Goal: Register for event/course

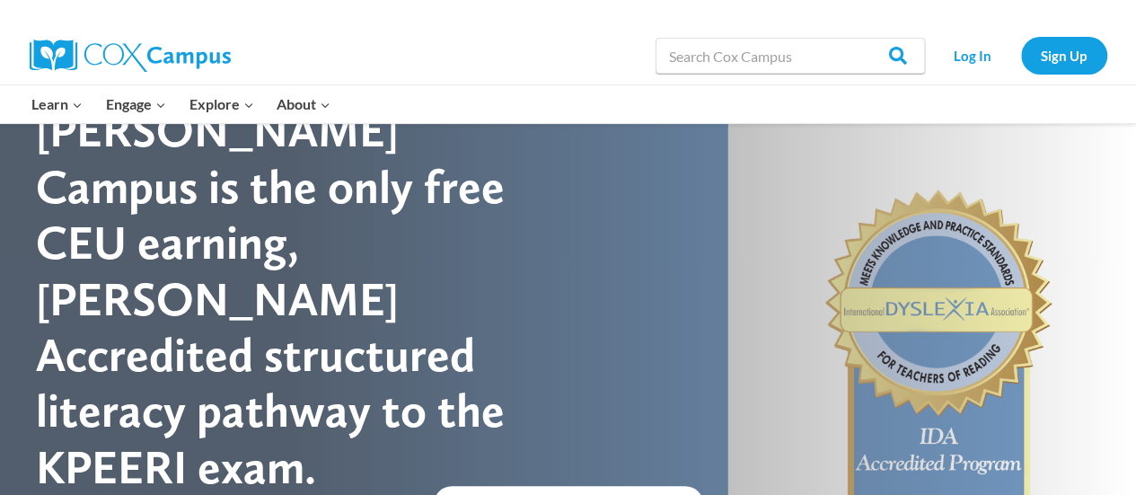
scroll to position [90, 0]
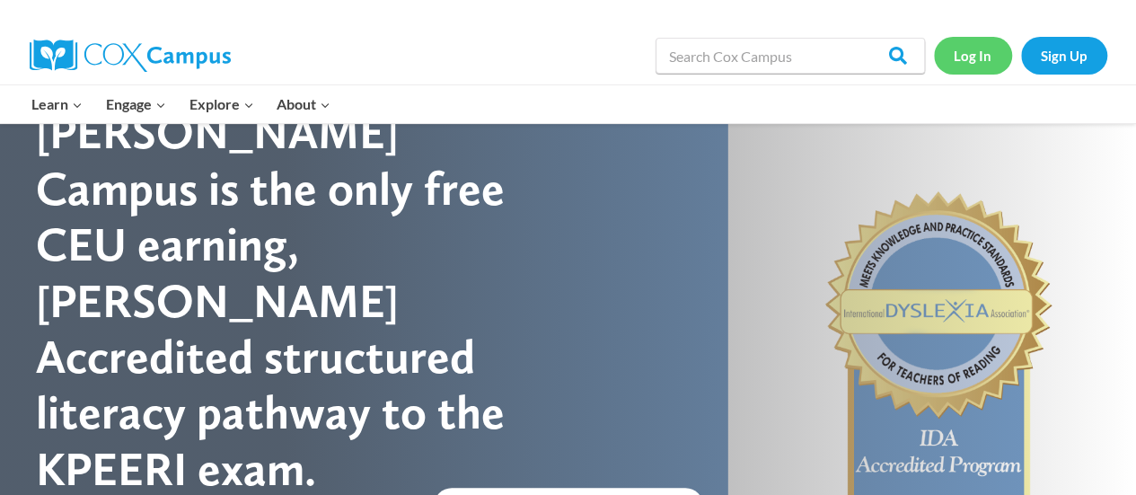
click at [980, 45] on link "Log In" at bounding box center [973, 55] width 78 height 37
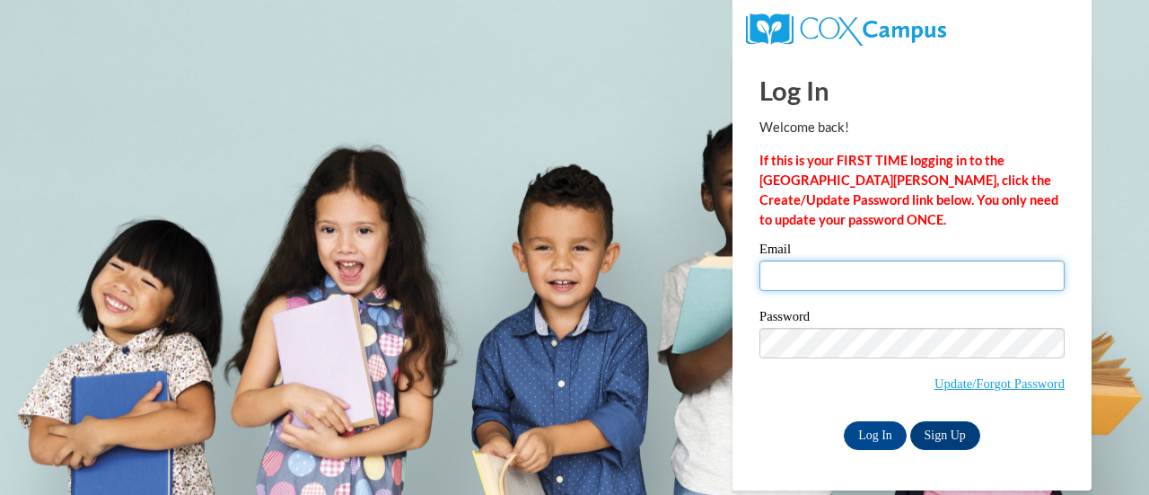
click at [848, 284] on input "Email" at bounding box center [912, 275] width 305 height 31
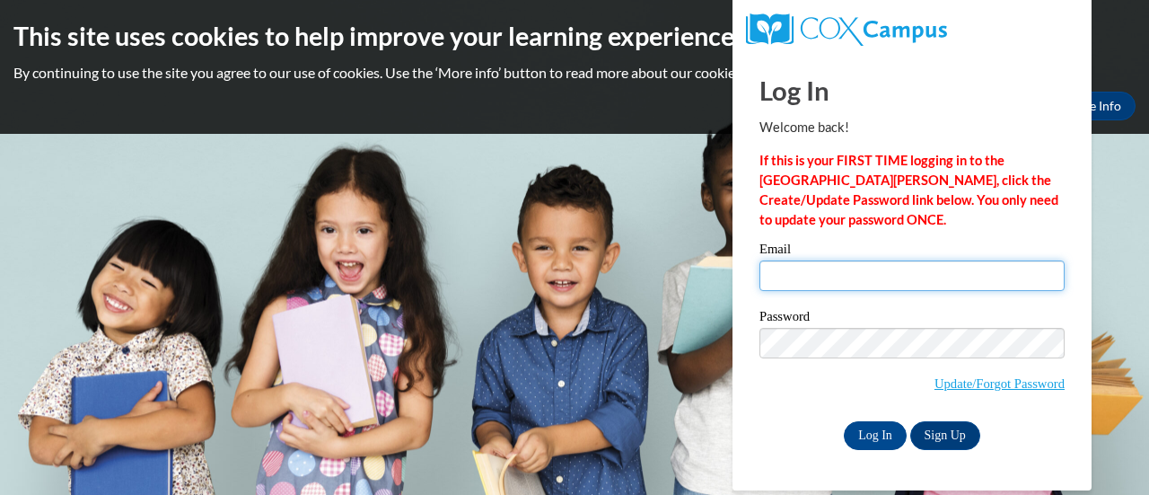
type input "[EMAIL_ADDRESS][DOMAIN_NAME]"
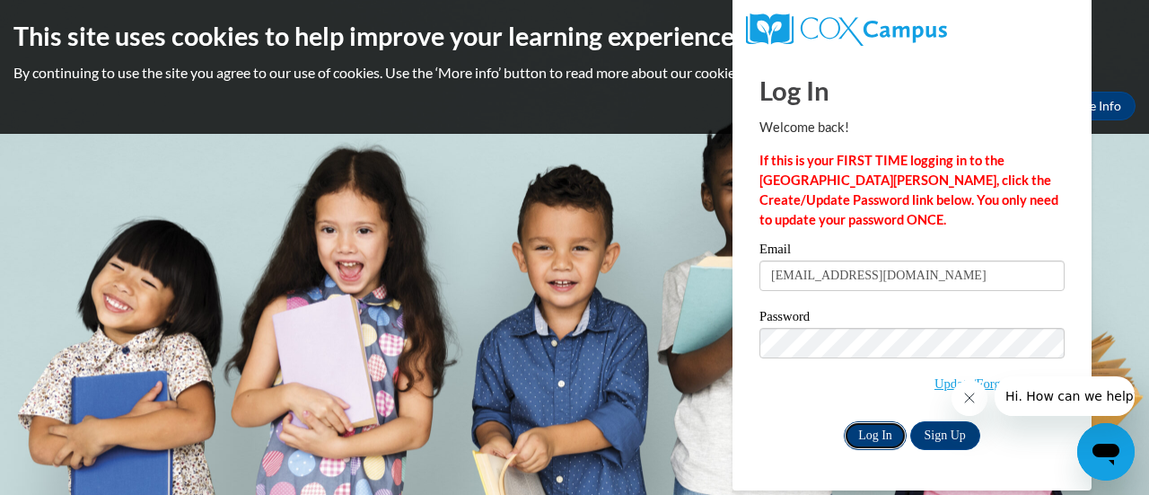
click at [867, 428] on input "Log In" at bounding box center [875, 435] width 63 height 29
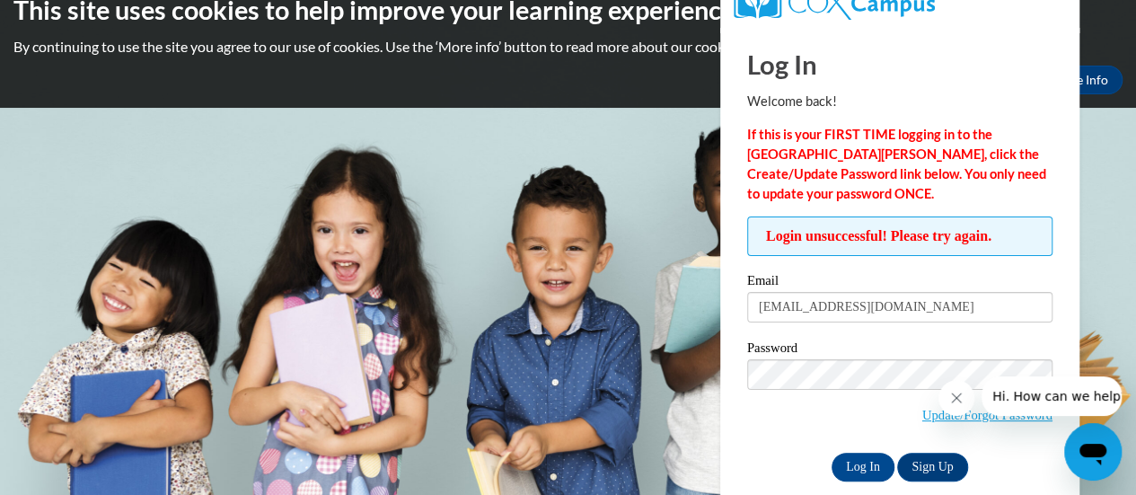
scroll to position [50, 0]
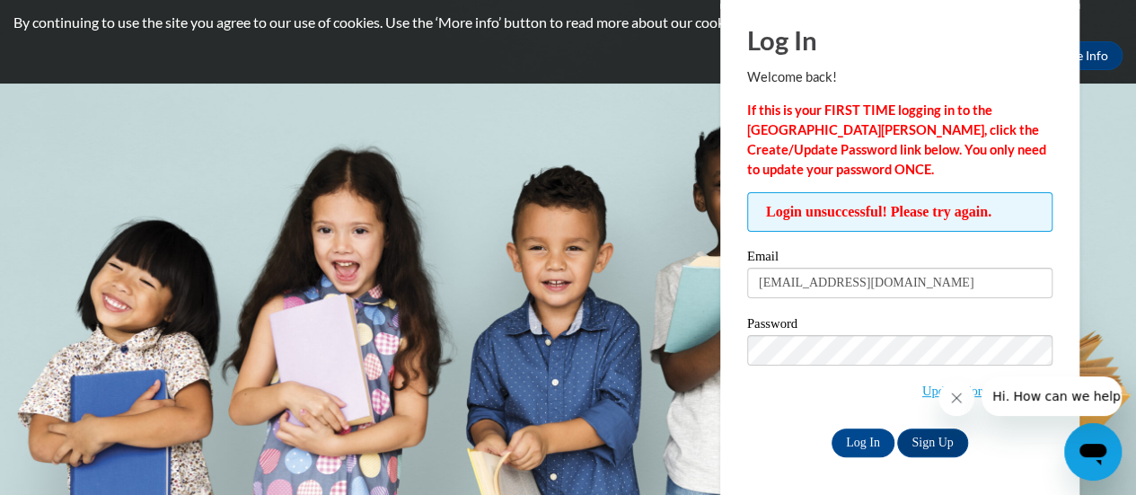
click at [823, 401] on span "Update/Forgot Password" at bounding box center [899, 372] width 305 height 75
click at [950, 397] on icon "Close message from company" at bounding box center [956, 398] width 14 height 14
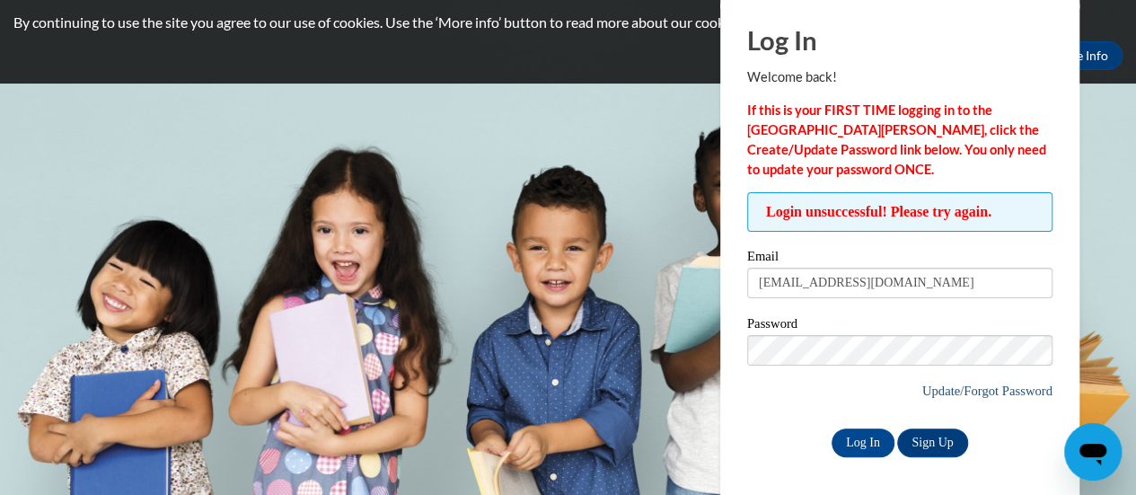
click at [935, 387] on link "Update/Forgot Password" at bounding box center [987, 390] width 130 height 14
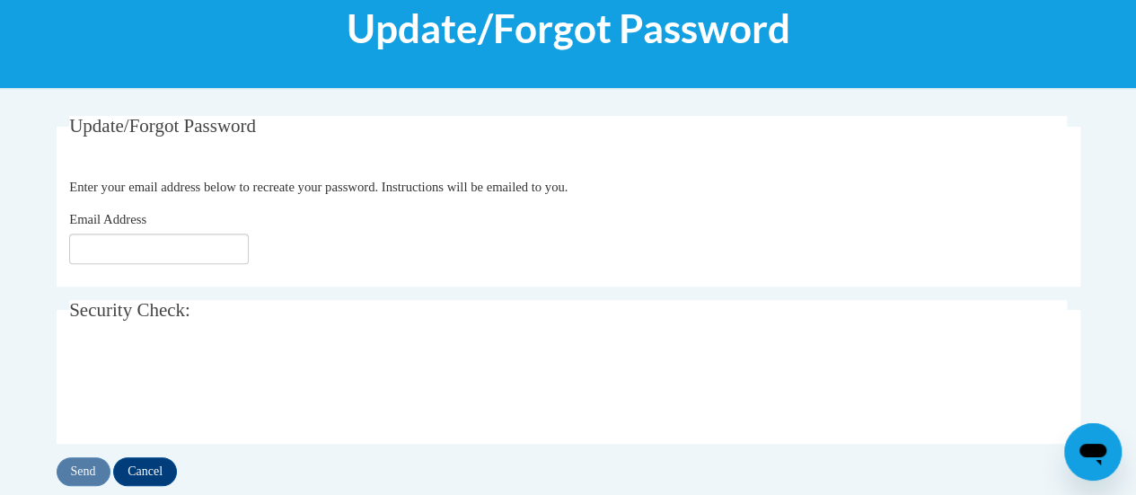
scroll to position [269, 0]
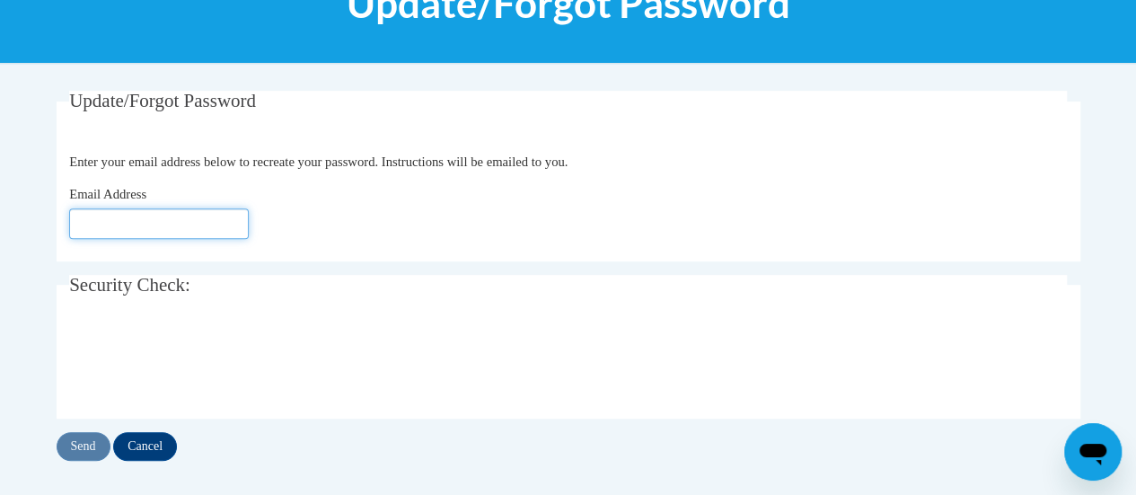
click at [190, 220] on input "Email Address" at bounding box center [159, 223] width 180 height 31
type input "dmadams1130@yahoo.com"
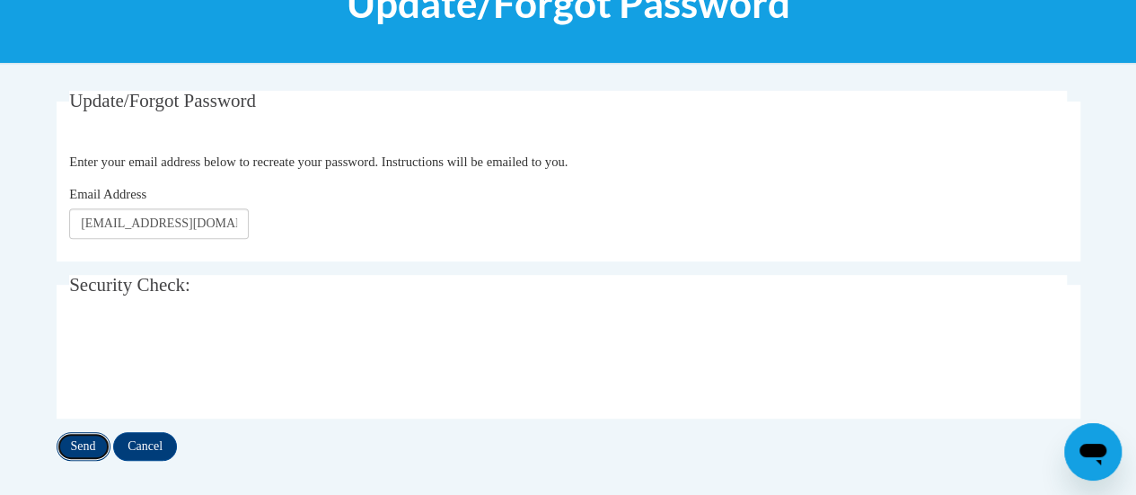
click at [76, 436] on input "Send" at bounding box center [84, 446] width 54 height 29
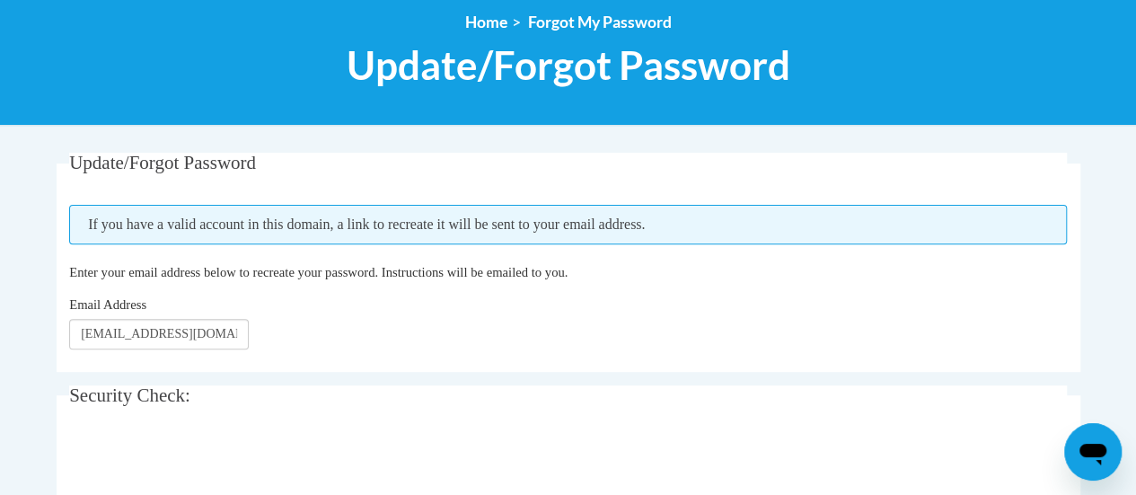
scroll to position [180, 0]
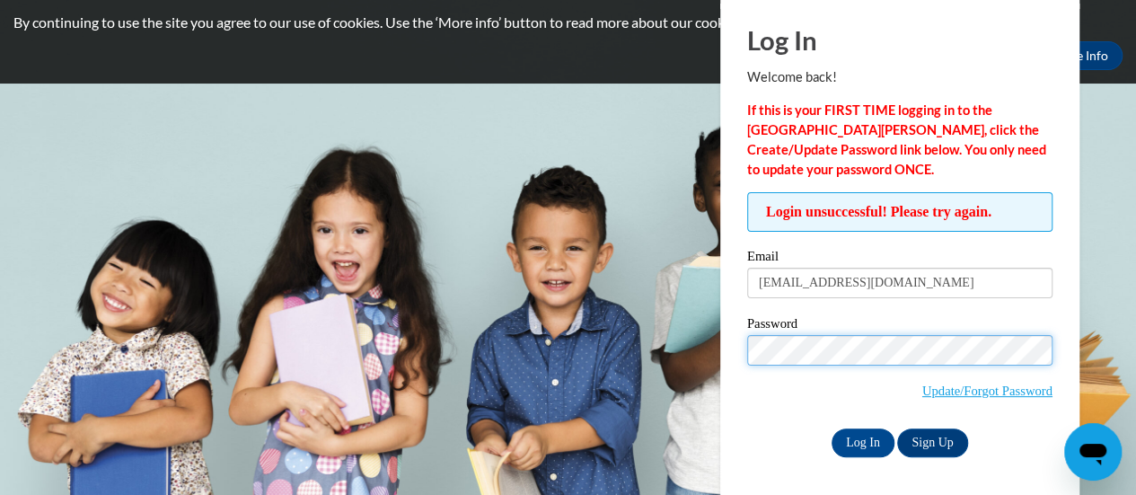
click at [831, 428] on input "Log In" at bounding box center [862, 442] width 63 height 29
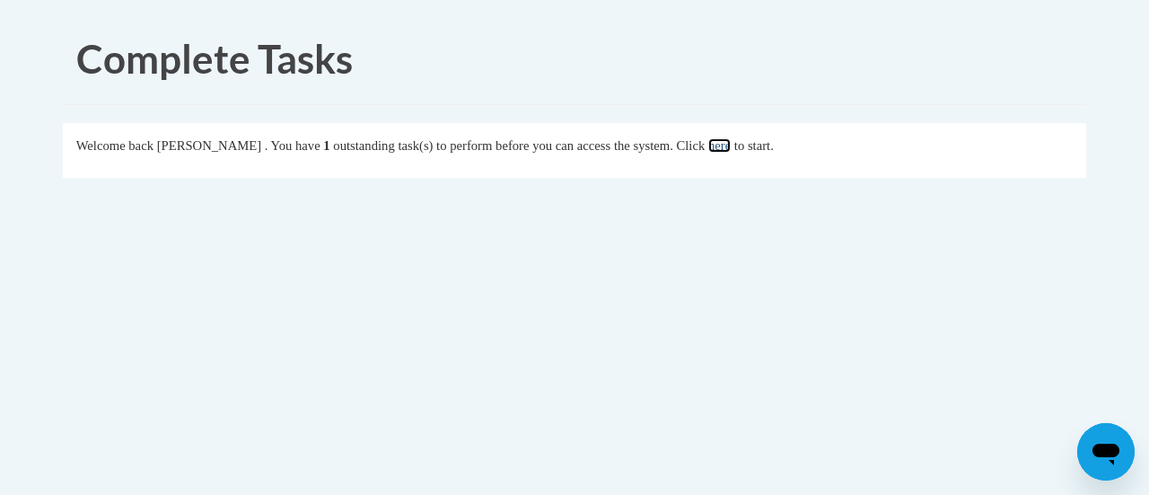
click at [731, 145] on link "here" at bounding box center [719, 145] width 22 height 14
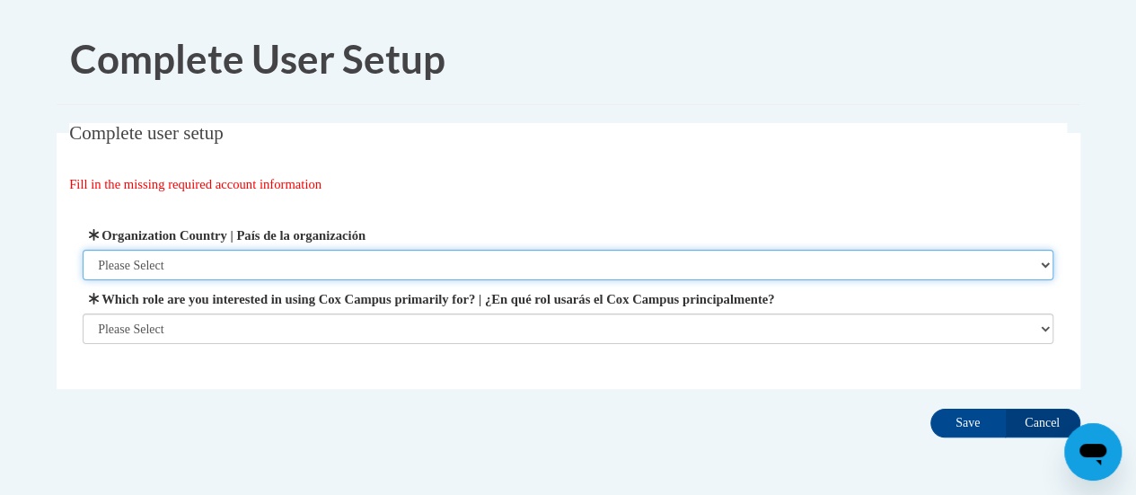
click at [268, 266] on select "Please Select United States | Estados Unidos Outside of the United States | Fue…" at bounding box center [568, 265] width 971 height 31
select select "ad49bcad-a171-4b2e-b99c-48b446064914"
click at [83, 250] on select "Please Select United States | Estados Unidos Outside of the United States | Fue…" at bounding box center [568, 265] width 971 height 31
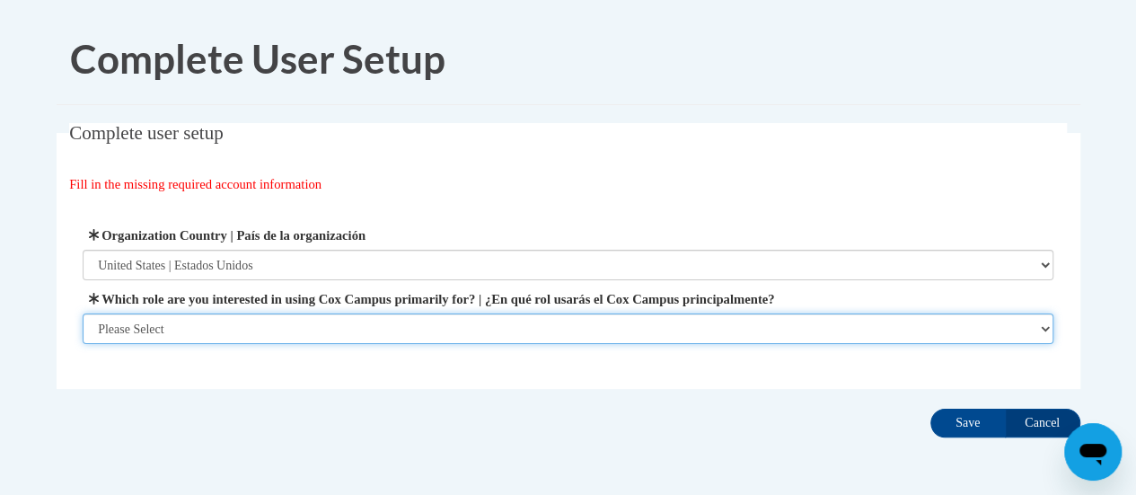
click at [220, 325] on select "Please Select College/University | Colegio/Universidad Community/Nonprofit Part…" at bounding box center [568, 328] width 971 height 31
select select "fbf2d438-af2f-41f8-98f1-81c410e29de3"
click at [83, 344] on select "Please Select College/University | Colegio/Universidad Community/Nonprofit Part…" at bounding box center [568, 328] width 971 height 31
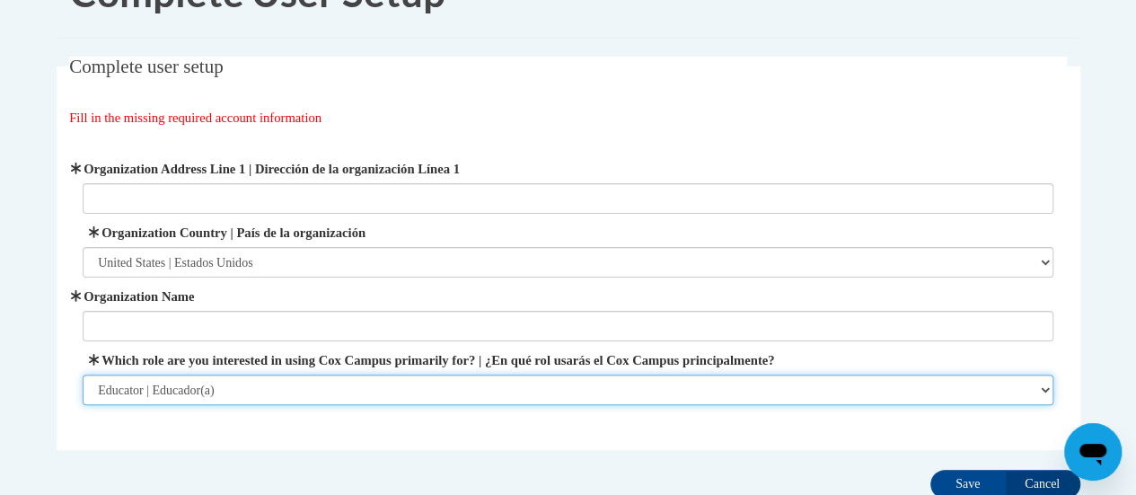
scroll to position [90, 0]
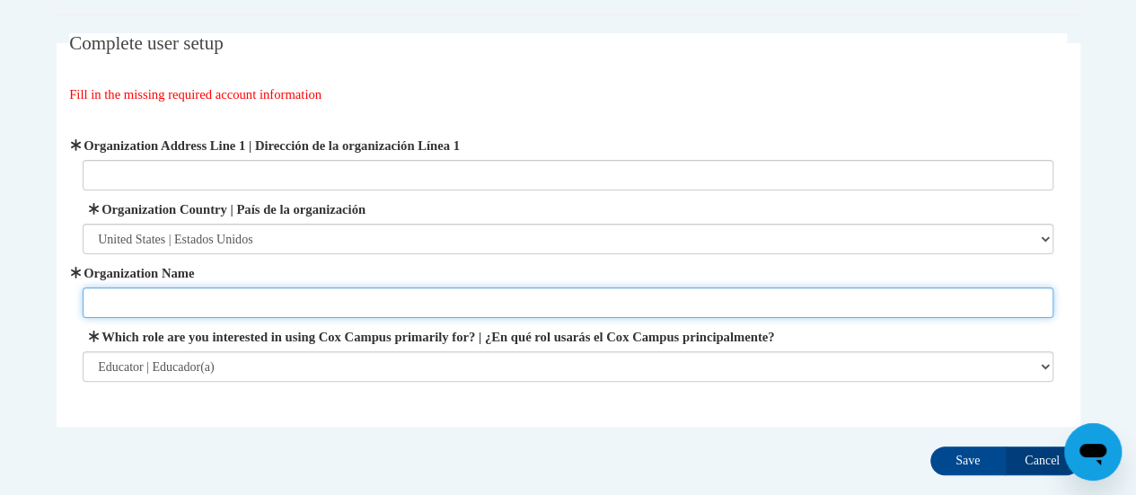
click at [421, 305] on input "Organization Name" at bounding box center [568, 302] width 971 height 31
type input "KinderCare"
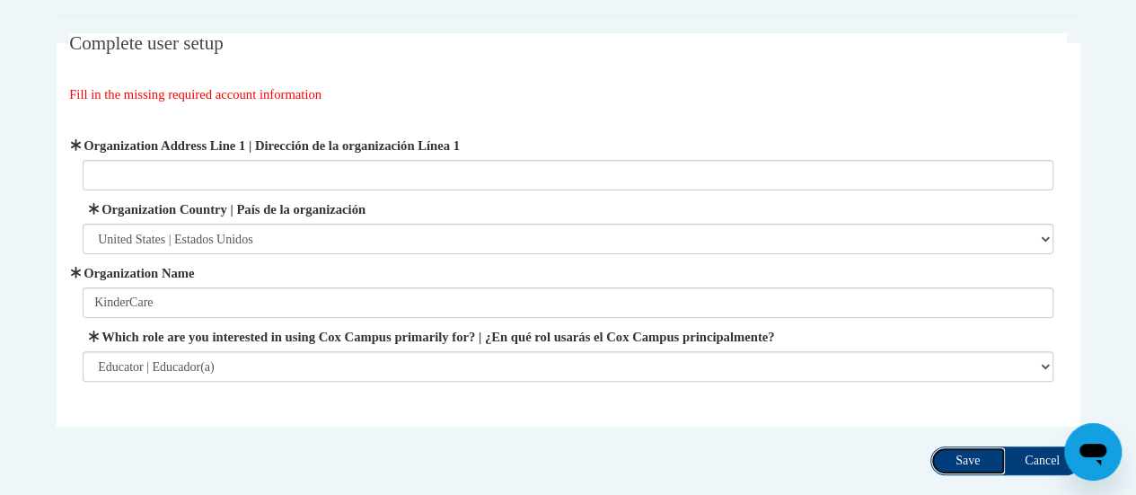
click at [976, 459] on input "Save" at bounding box center [967, 460] width 75 height 29
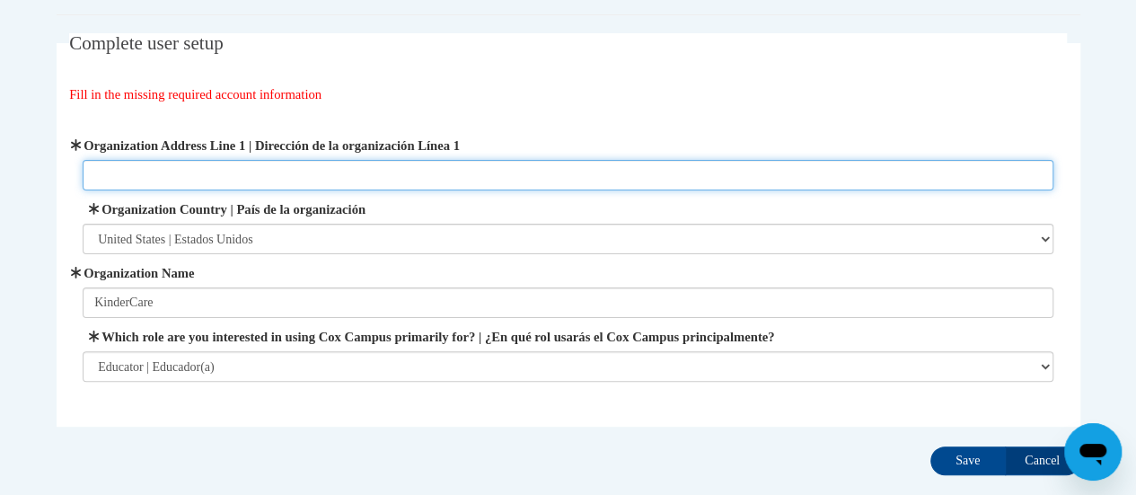
click at [250, 171] on input "Organization Address Line 1 | Dirección de la organización Línea 1" at bounding box center [568, 175] width 971 height 31
type input "4229 postal court"
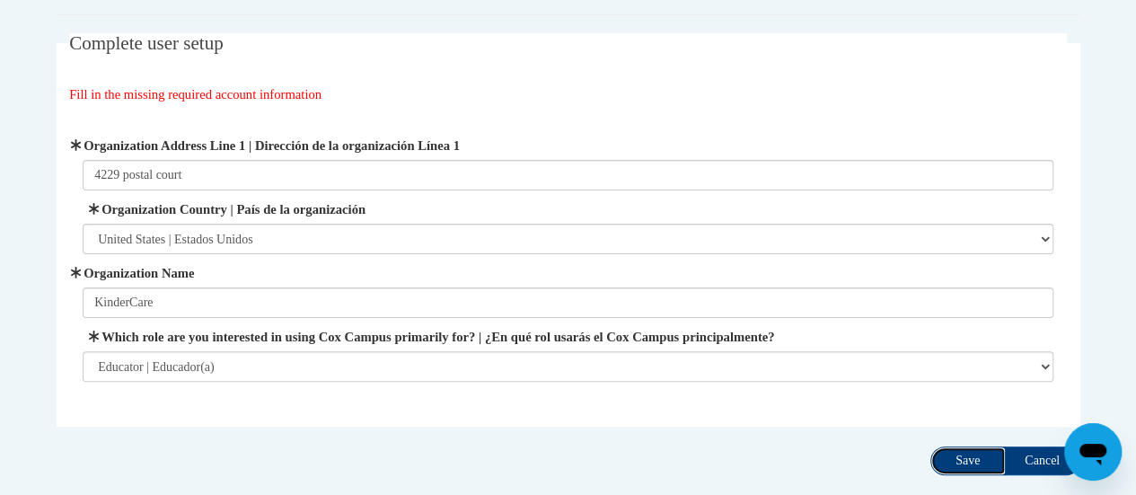
click at [955, 461] on input "Save" at bounding box center [967, 460] width 75 height 29
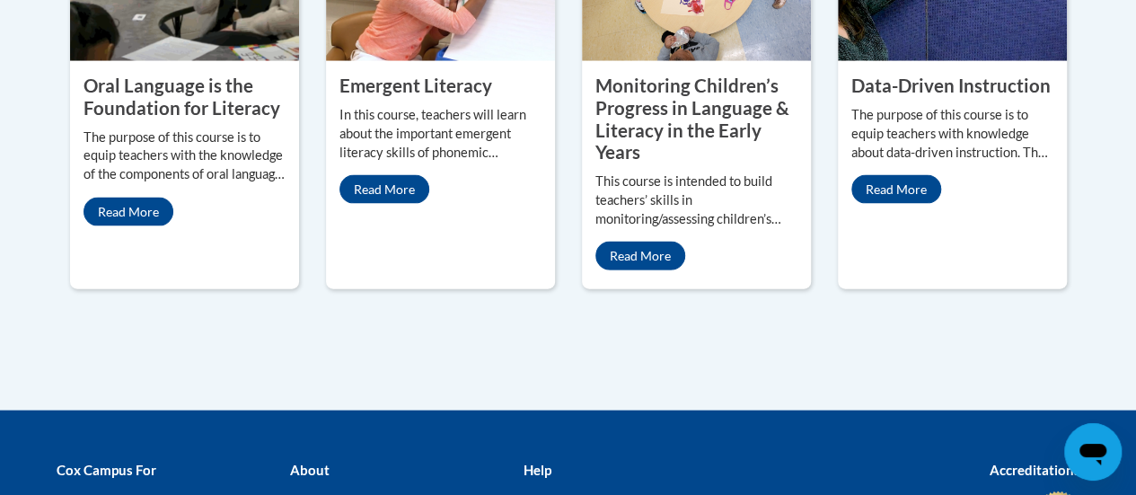
scroll to position [1975, 0]
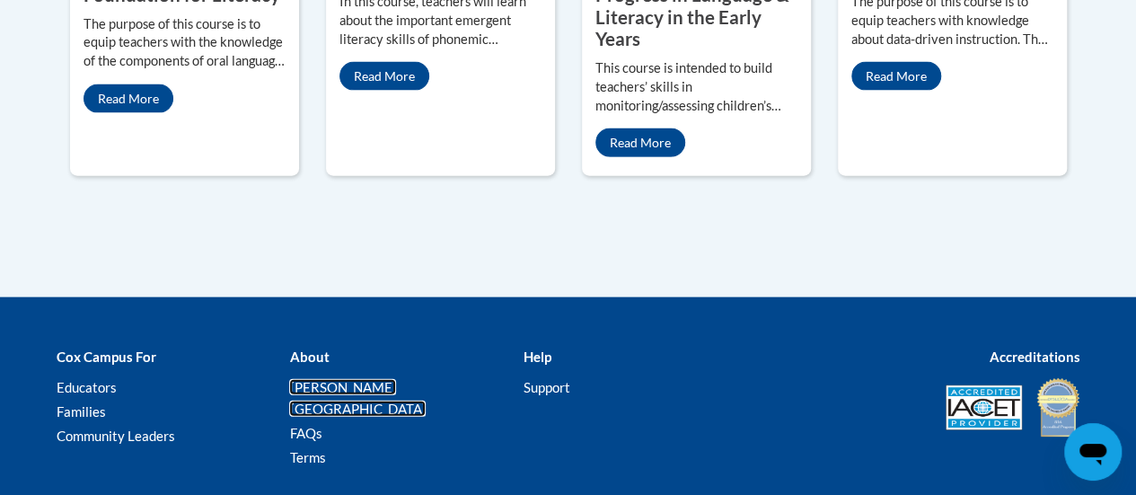
click at [338, 379] on link "[PERSON_NAME][GEOGRAPHIC_DATA]" at bounding box center [357, 398] width 136 height 38
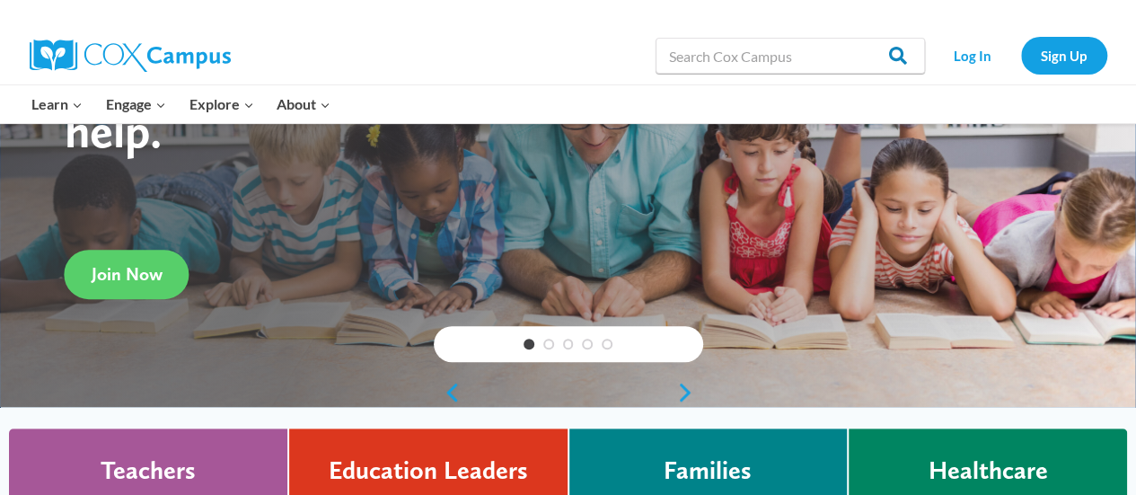
scroll to position [180, 0]
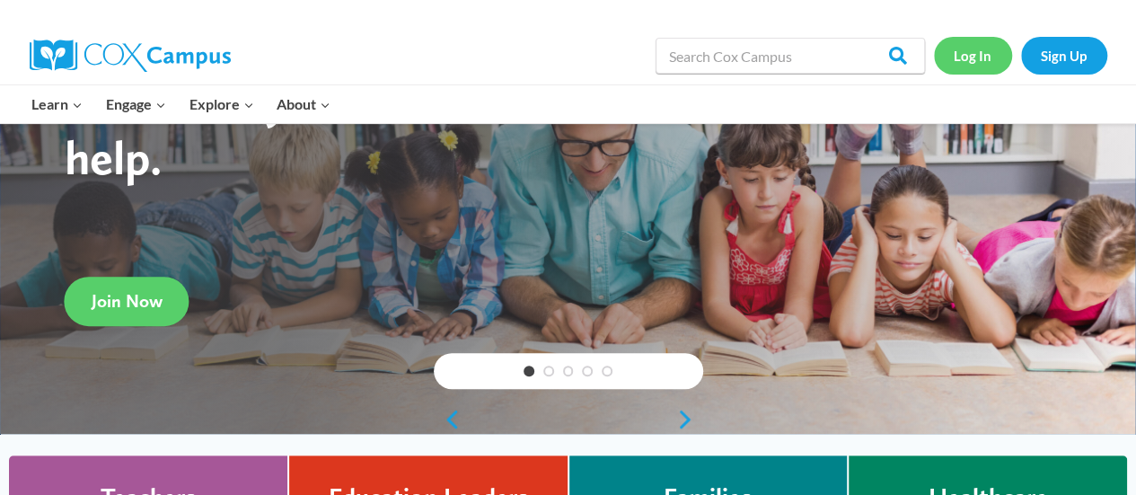
click at [966, 57] on link "Log In" at bounding box center [973, 55] width 78 height 37
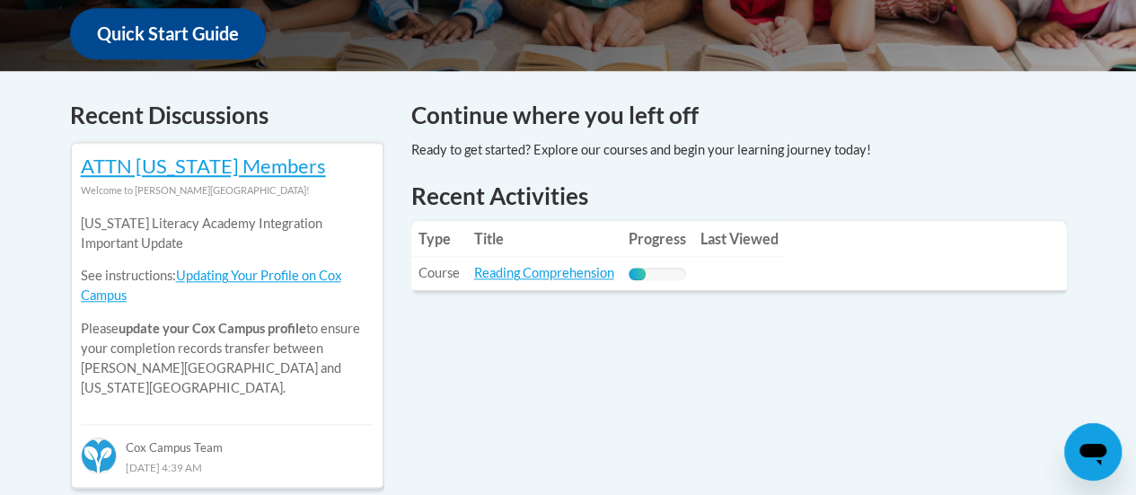
scroll to position [718, 0]
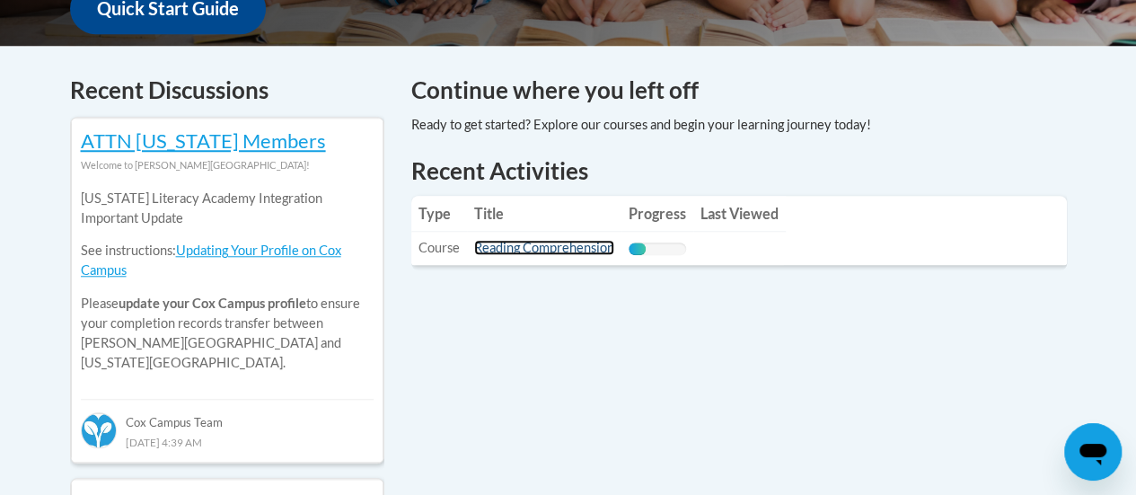
click at [557, 249] on link "Reading Comprehension" at bounding box center [544, 247] width 140 height 15
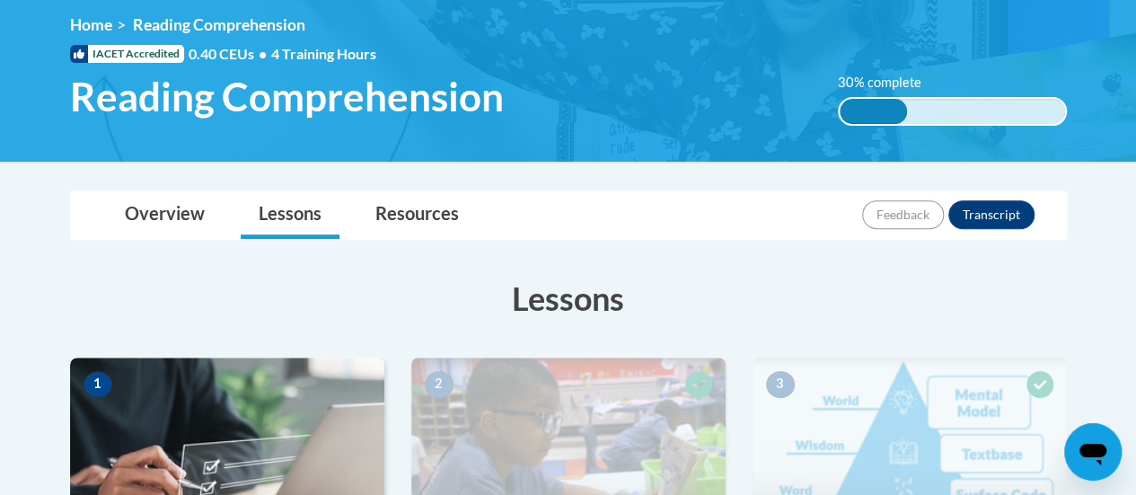
scroll to position [180, 0]
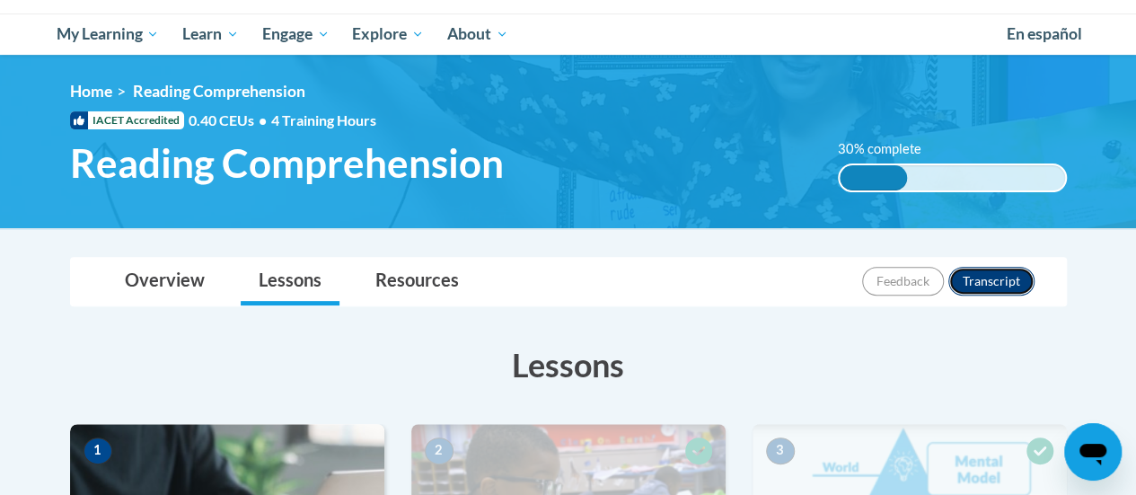
click at [1010, 286] on button "Transcript" at bounding box center [991, 281] width 86 height 29
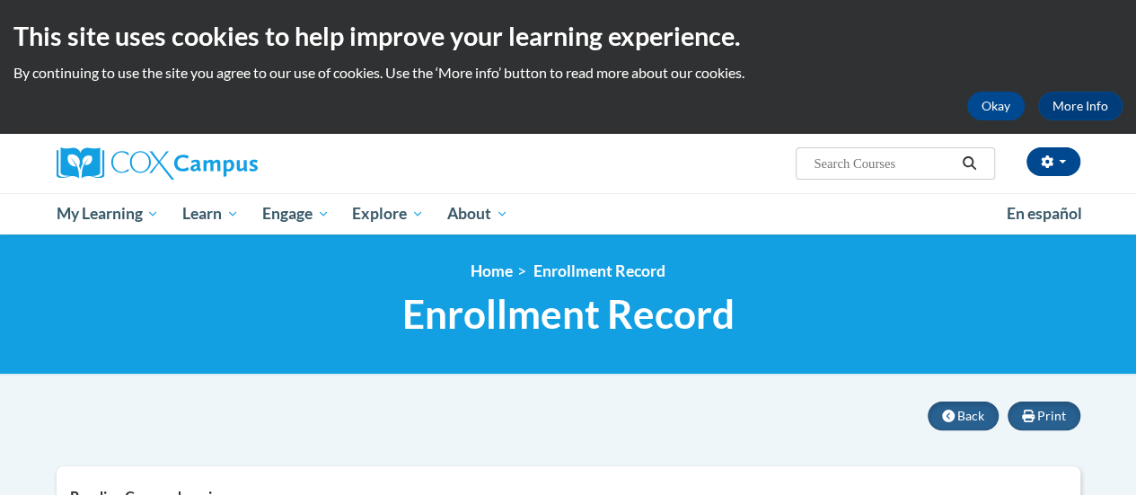
click at [691, 209] on ul "My Learning My Learning My Course Progress Certificates My Action Plans Group D…" at bounding box center [520, 213] width 950 height 41
click at [993, 107] on button "Okay" at bounding box center [995, 106] width 57 height 29
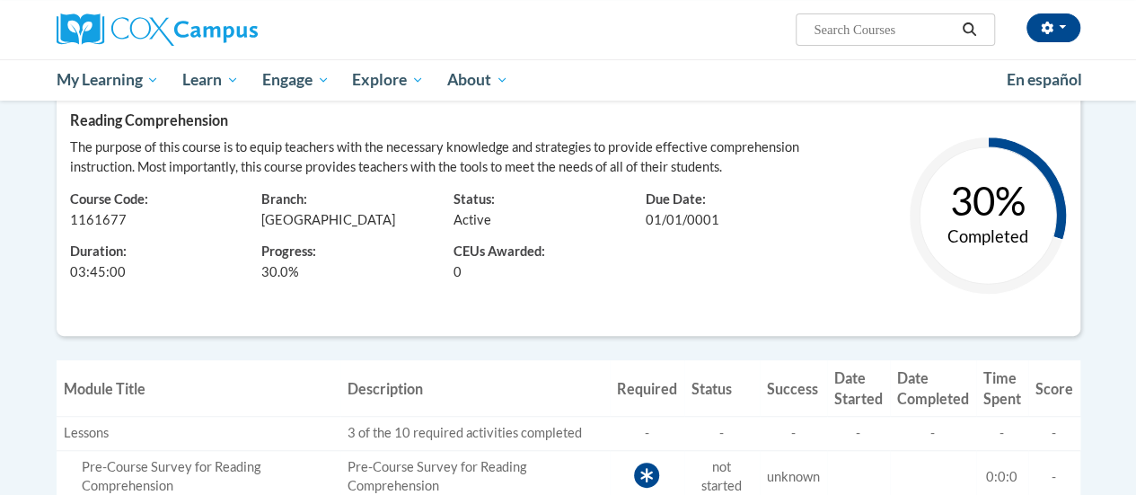
scroll to position [90, 0]
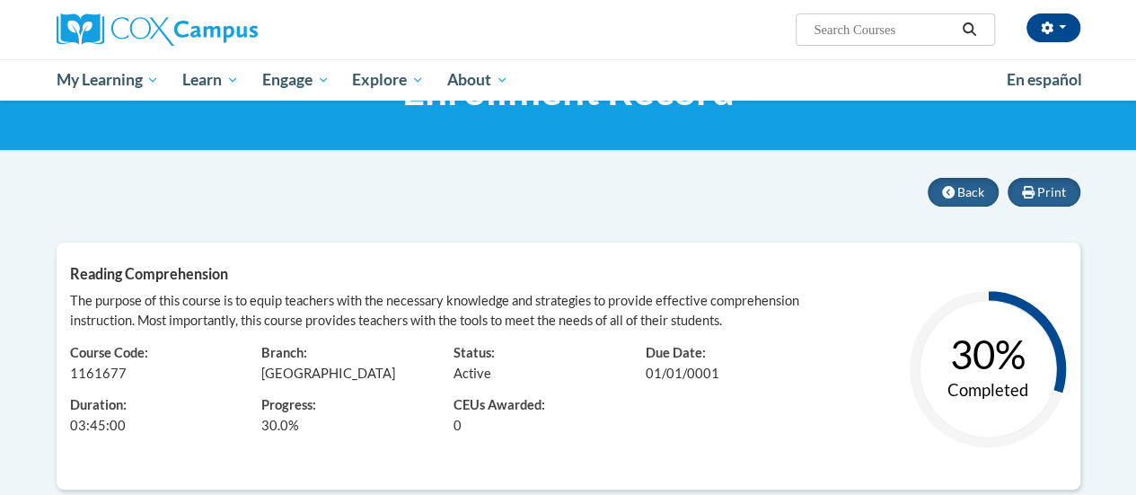
click at [891, 35] on input "Search..." at bounding box center [884, 30] width 144 height 22
type input "education"
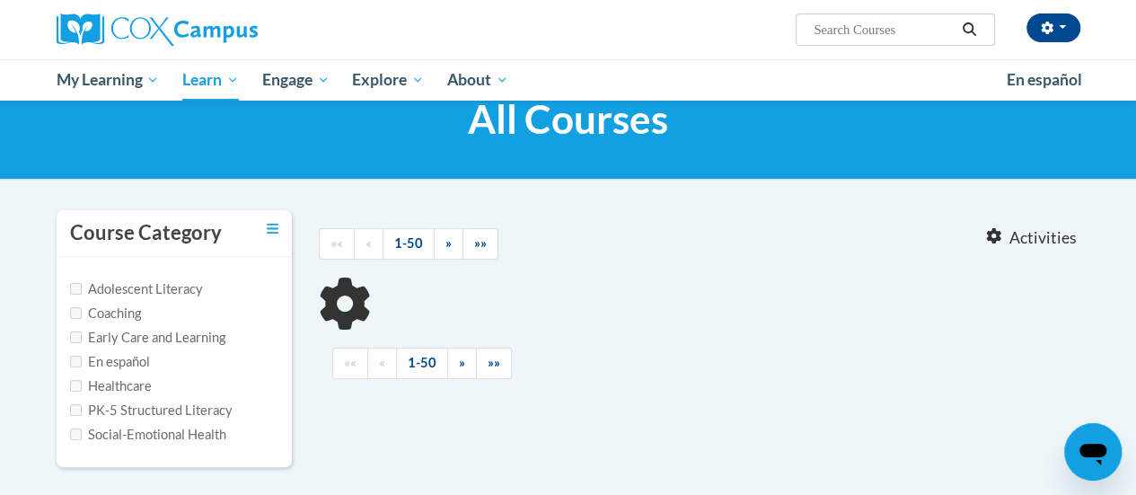
scroll to position [180, 0]
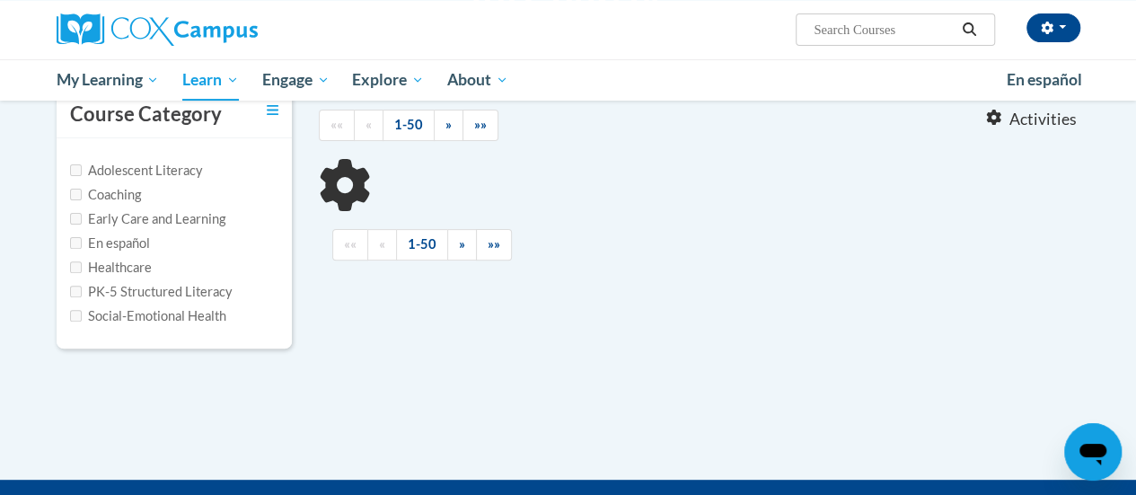
type input "education"
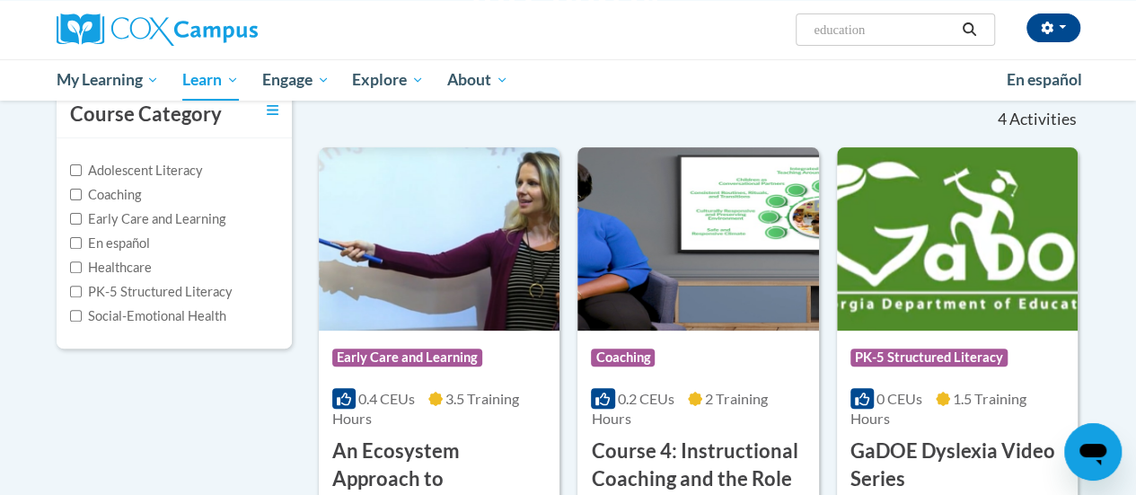
click at [70, 226] on label "Early Care and Learning" at bounding box center [147, 219] width 155 height 20
click at [70, 224] on input "Early Care and Learning" at bounding box center [76, 219] width 12 height 12
checkbox input "true"
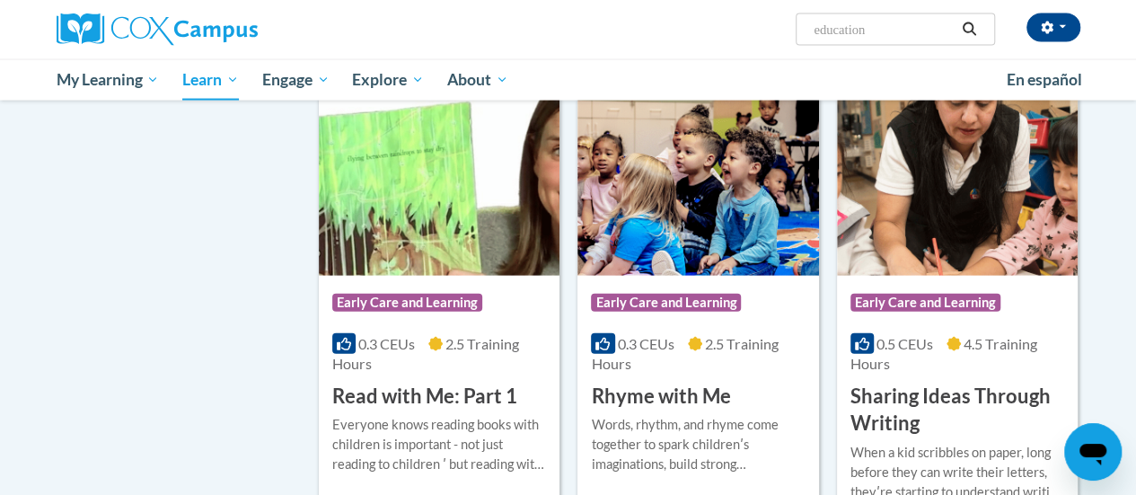
scroll to position [1886, 0]
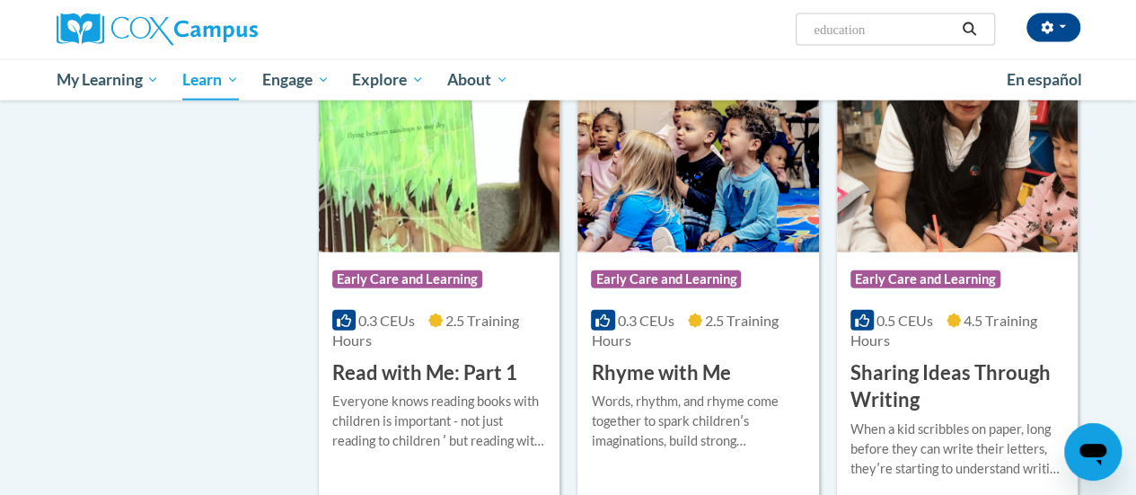
click at [648, 370] on h3 "Rhyme with Me" at bounding box center [660, 373] width 139 height 28
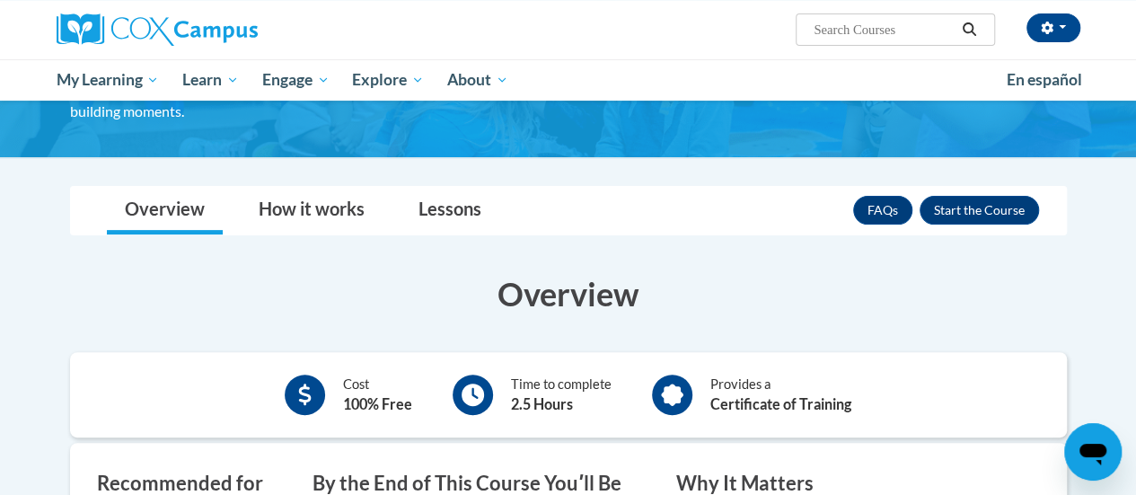
scroll to position [180, 0]
click at [988, 200] on button "Enroll" at bounding box center [978, 210] width 119 height 29
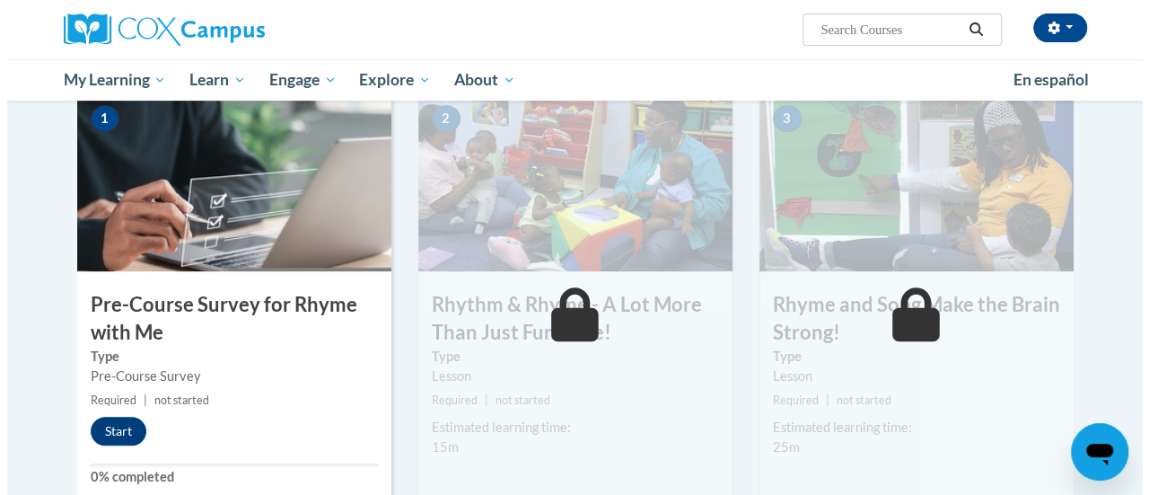
scroll to position [539, 0]
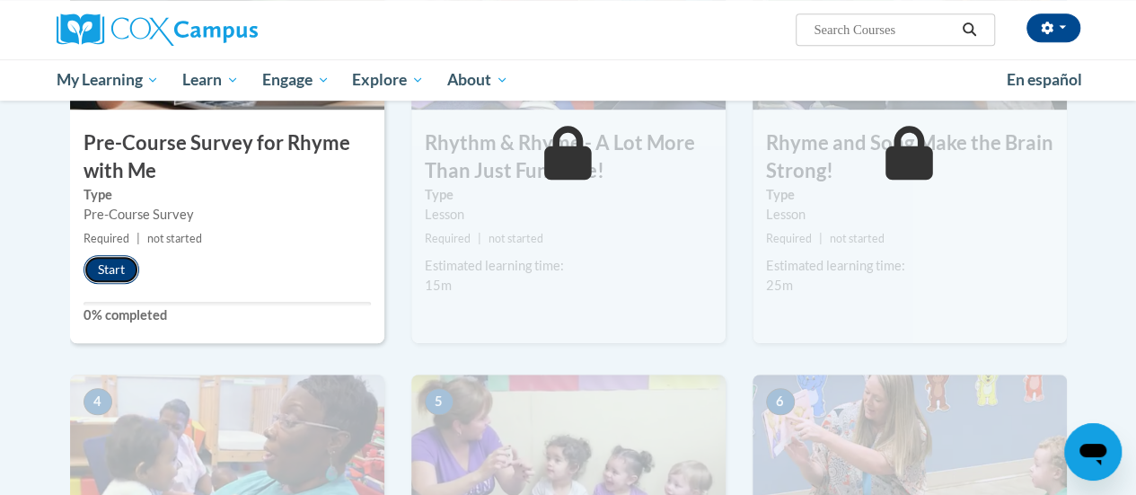
click at [115, 276] on button "Start" at bounding box center [112, 269] width 56 height 29
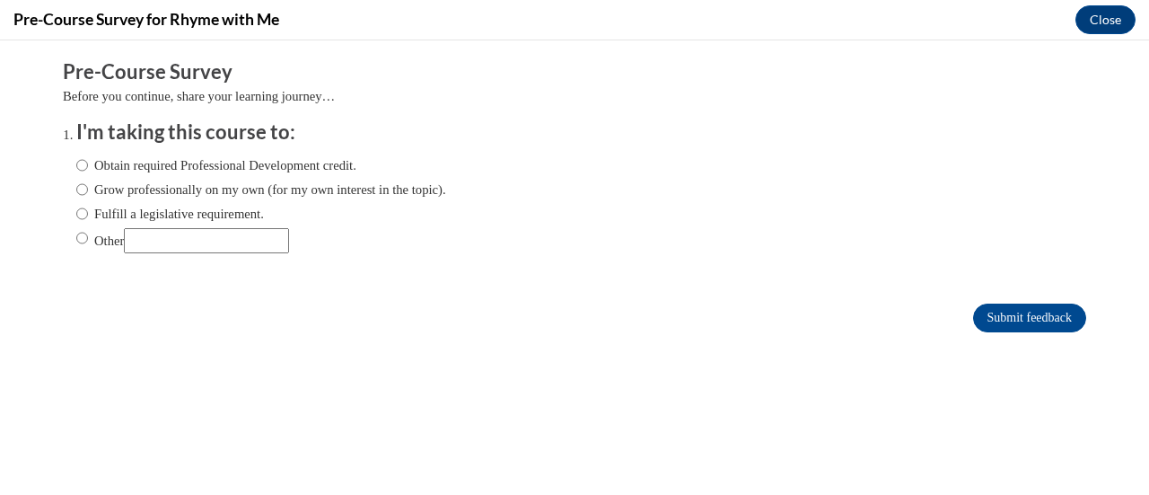
scroll to position [0, 0]
click at [76, 167] on input "Obtain required Professional Development credit." at bounding box center [82, 165] width 12 height 20
radio input "true"
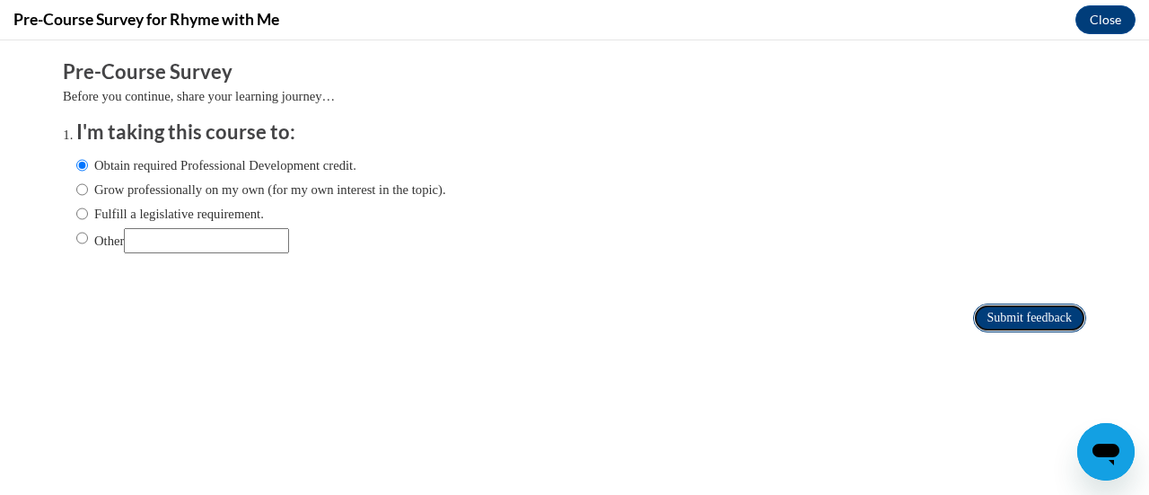
click at [1009, 312] on input "Submit feedback" at bounding box center [1029, 318] width 113 height 29
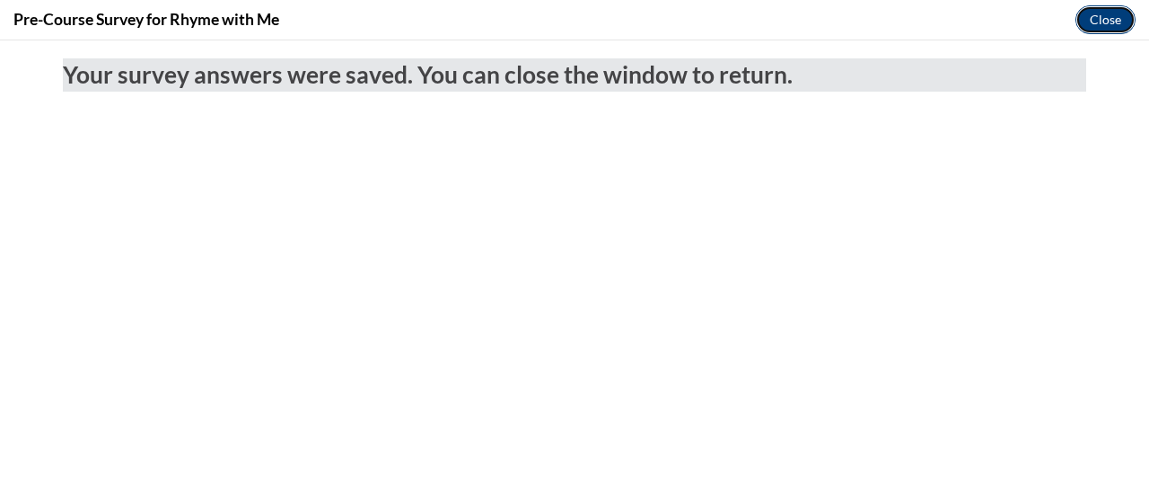
click at [1104, 19] on button "Close" at bounding box center [1106, 19] width 60 height 29
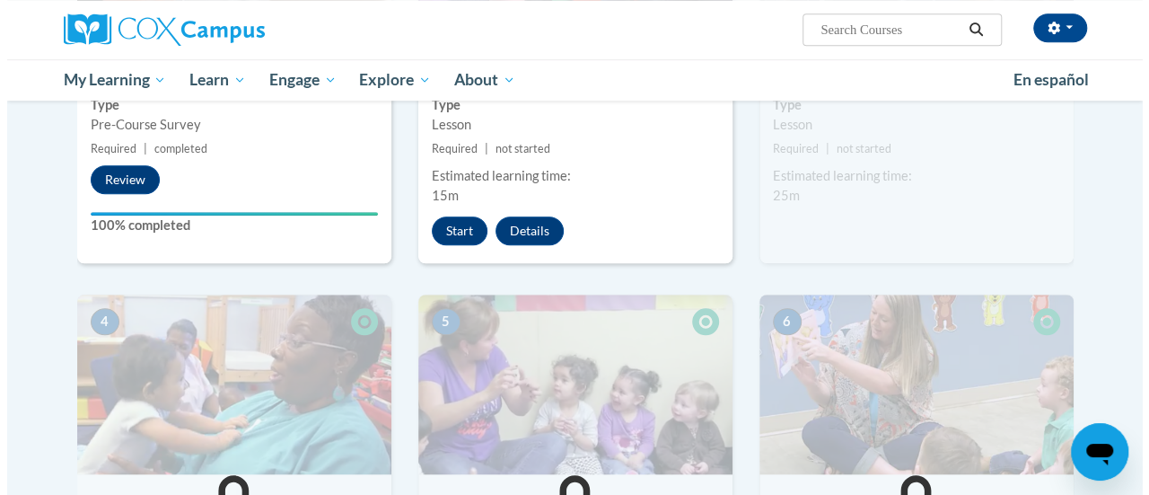
scroll to position [539, 0]
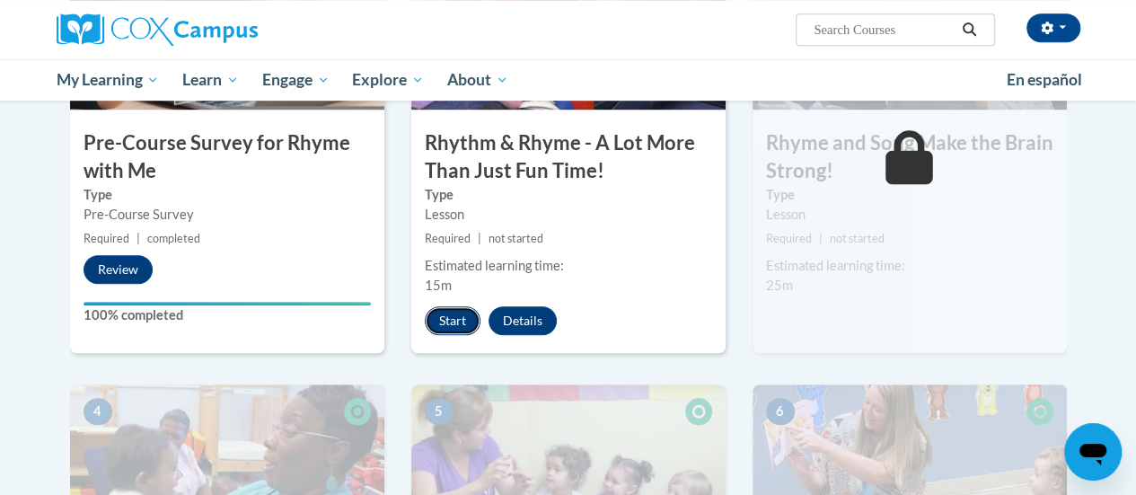
click at [449, 317] on button "Start" at bounding box center [453, 320] width 56 height 29
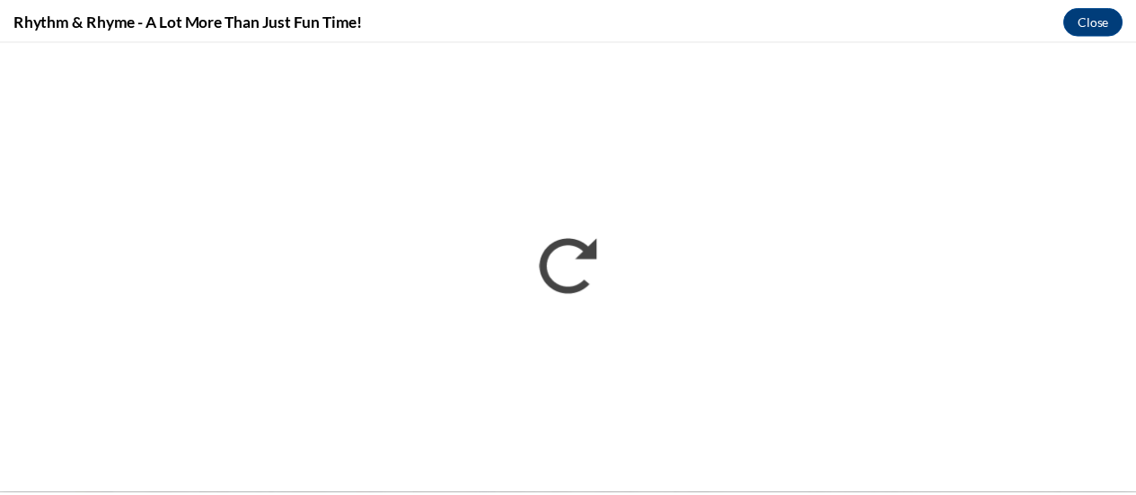
scroll to position [0, 0]
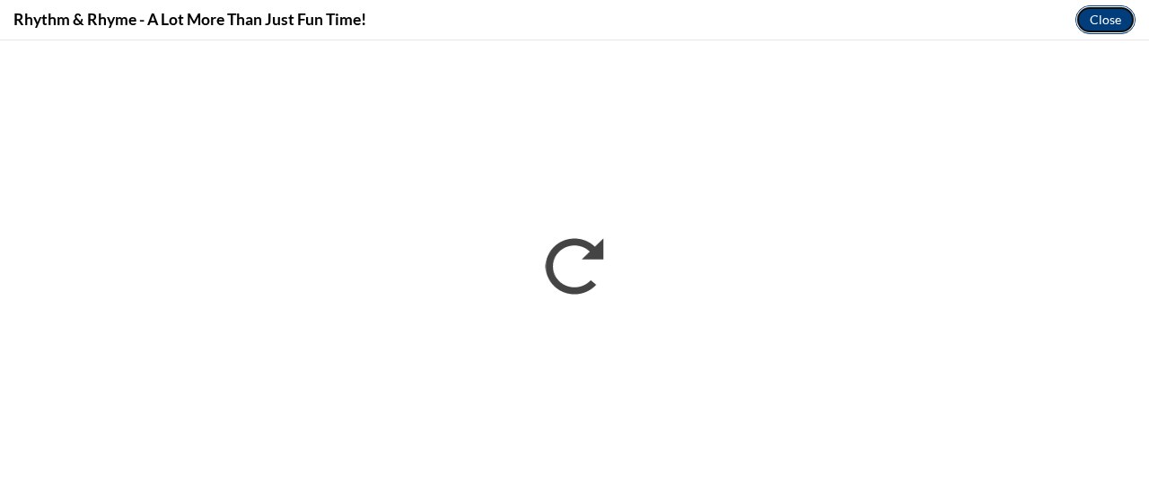
click at [1110, 14] on button "Close" at bounding box center [1106, 19] width 60 height 29
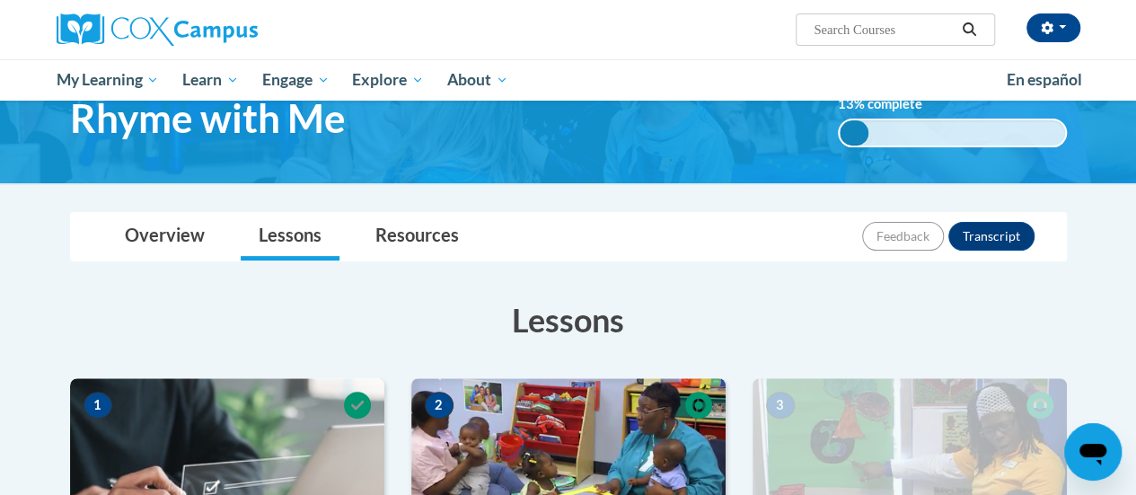
scroll to position [180, 0]
